Goal: Information Seeking & Learning: Learn about a topic

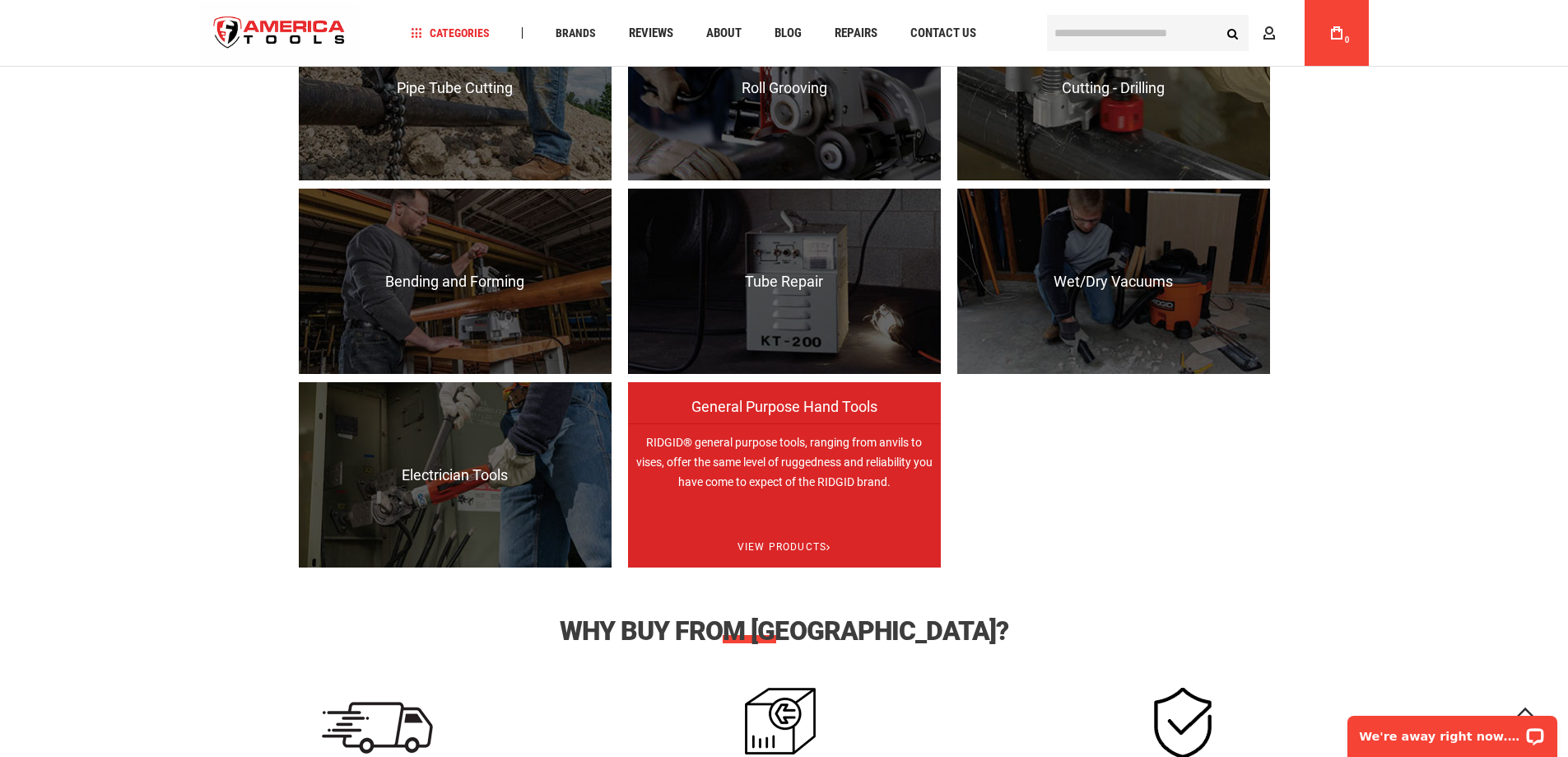
click at [803, 449] on p "RIDGID® general purpose tools, ranging from anvils to vises, offer the same lev…" at bounding box center [784, 516] width 312 height 186
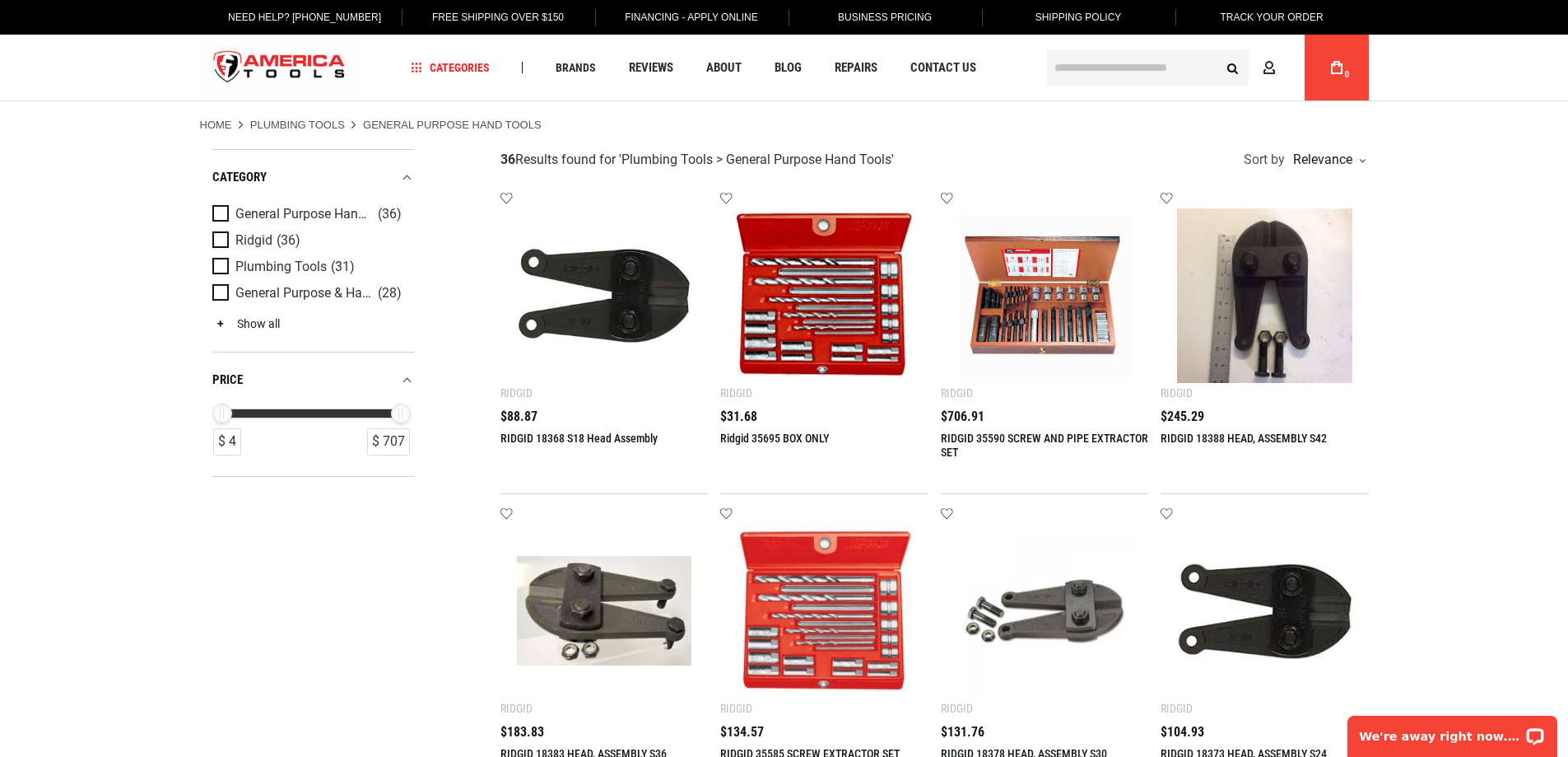
click at [273, 318] on link "Show all" at bounding box center [246, 324] width 68 height 13
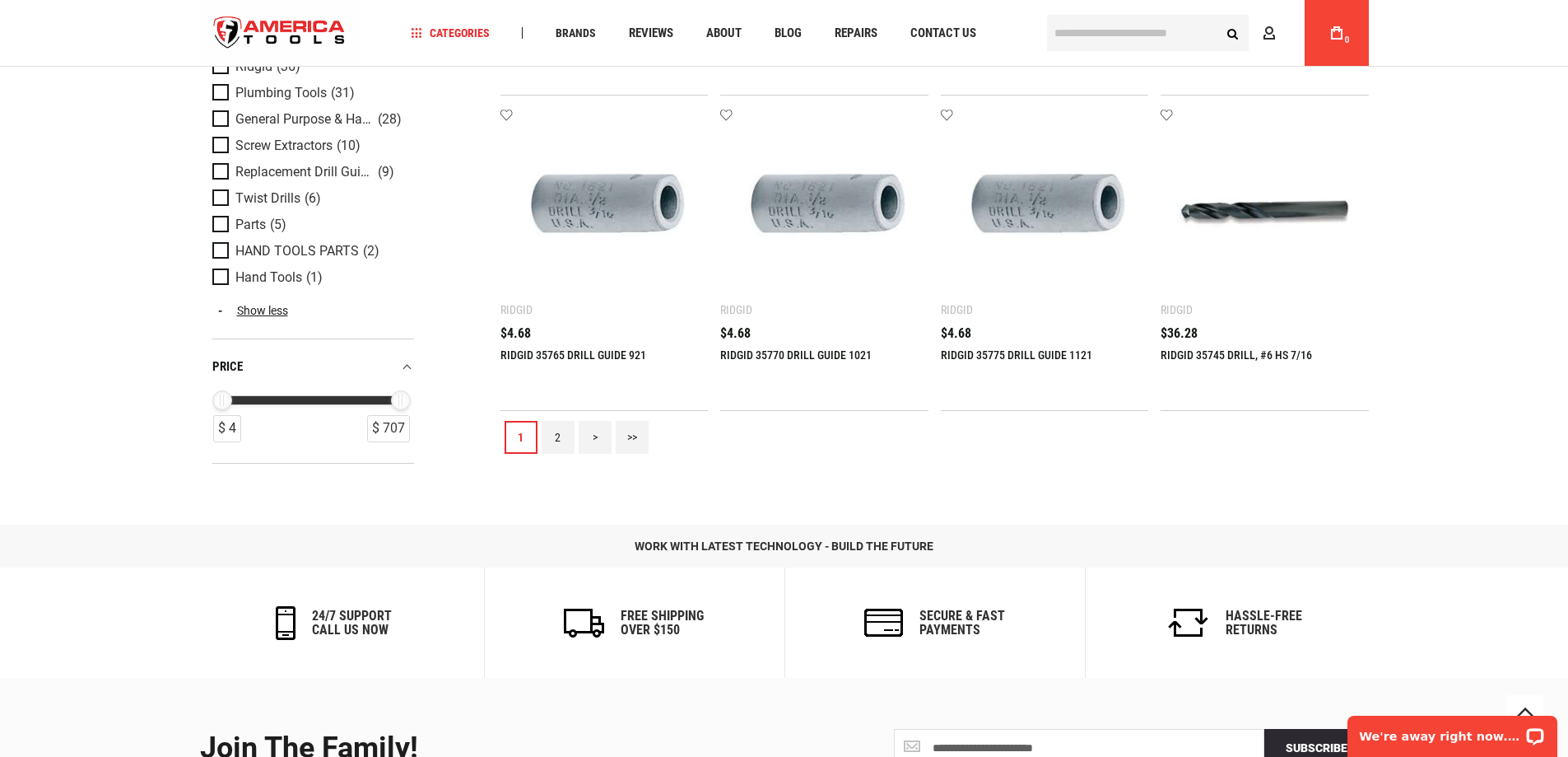
scroll to position [1630, 0]
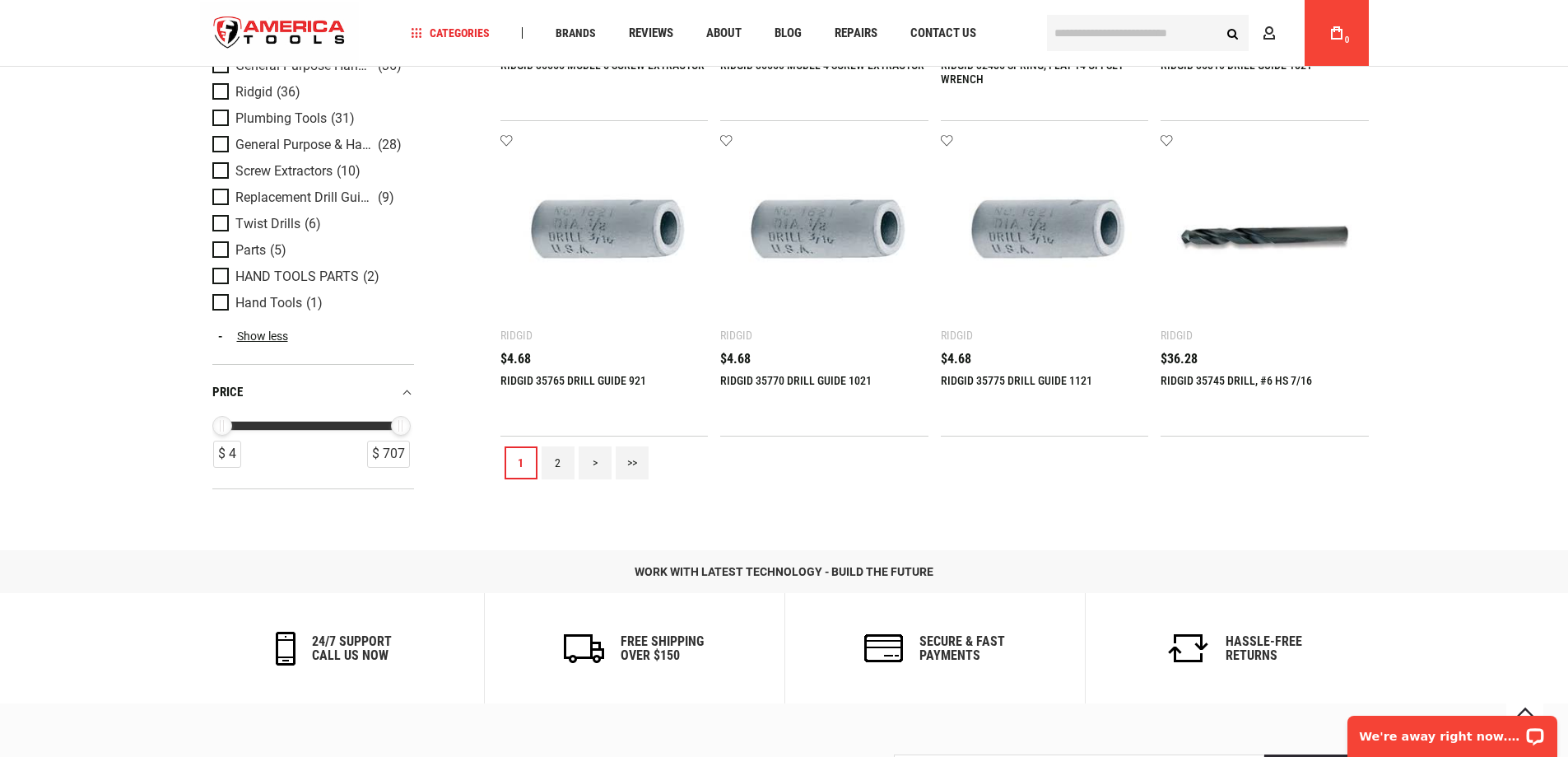
click at [559, 467] on link "2" at bounding box center [558, 463] width 33 height 33
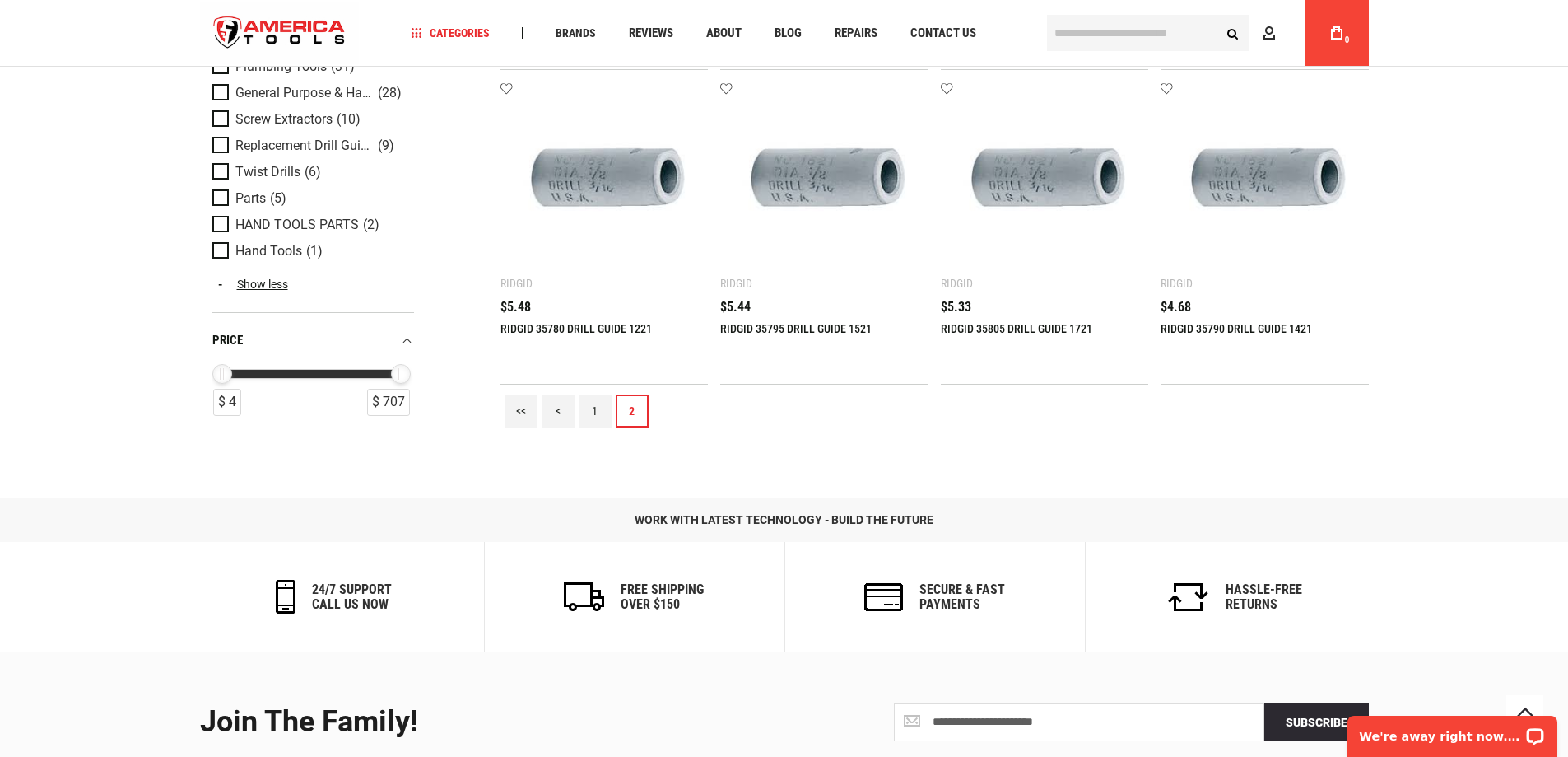
scroll to position [356, 0]
